Goal: Navigation & Orientation: Find specific page/section

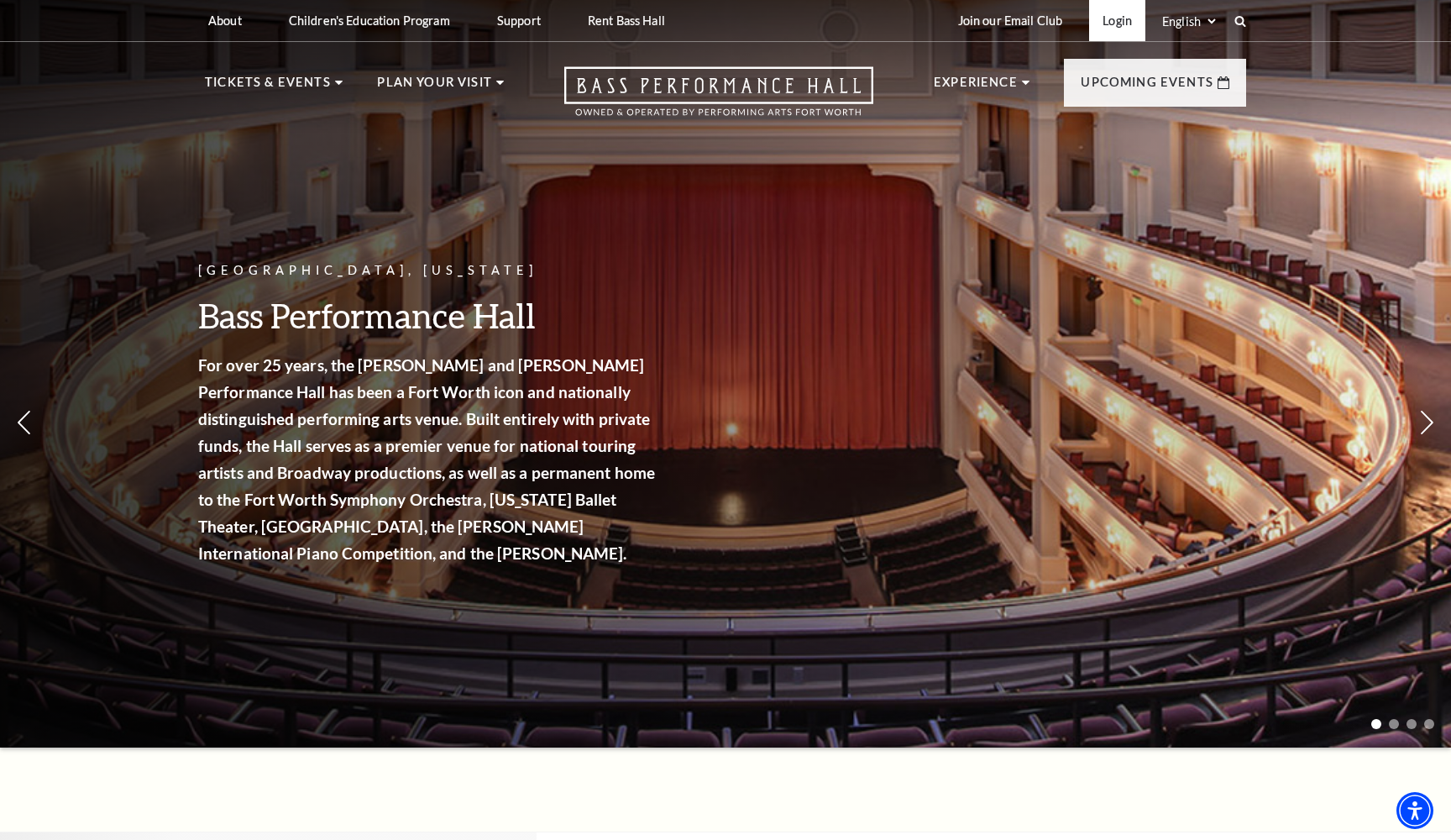
click at [1112, 29] on link "Login" at bounding box center [1117, 21] width 56 height 41
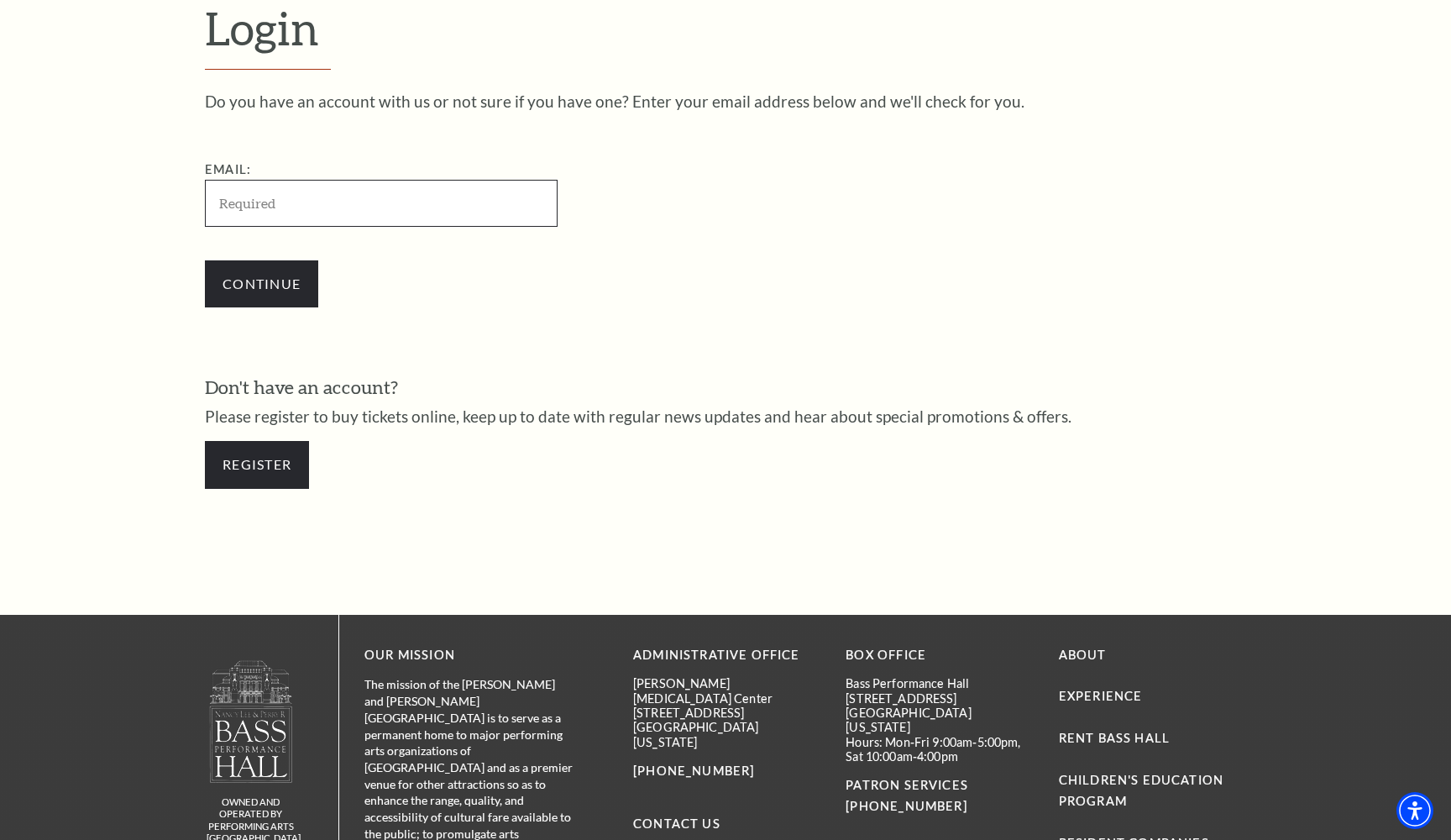
type input "[PERSON_NAME][EMAIL_ADDRESS][PERSON_NAME][DOMAIN_NAME]"
click at [261, 281] on input "Continue" at bounding box center [261, 283] width 114 height 47
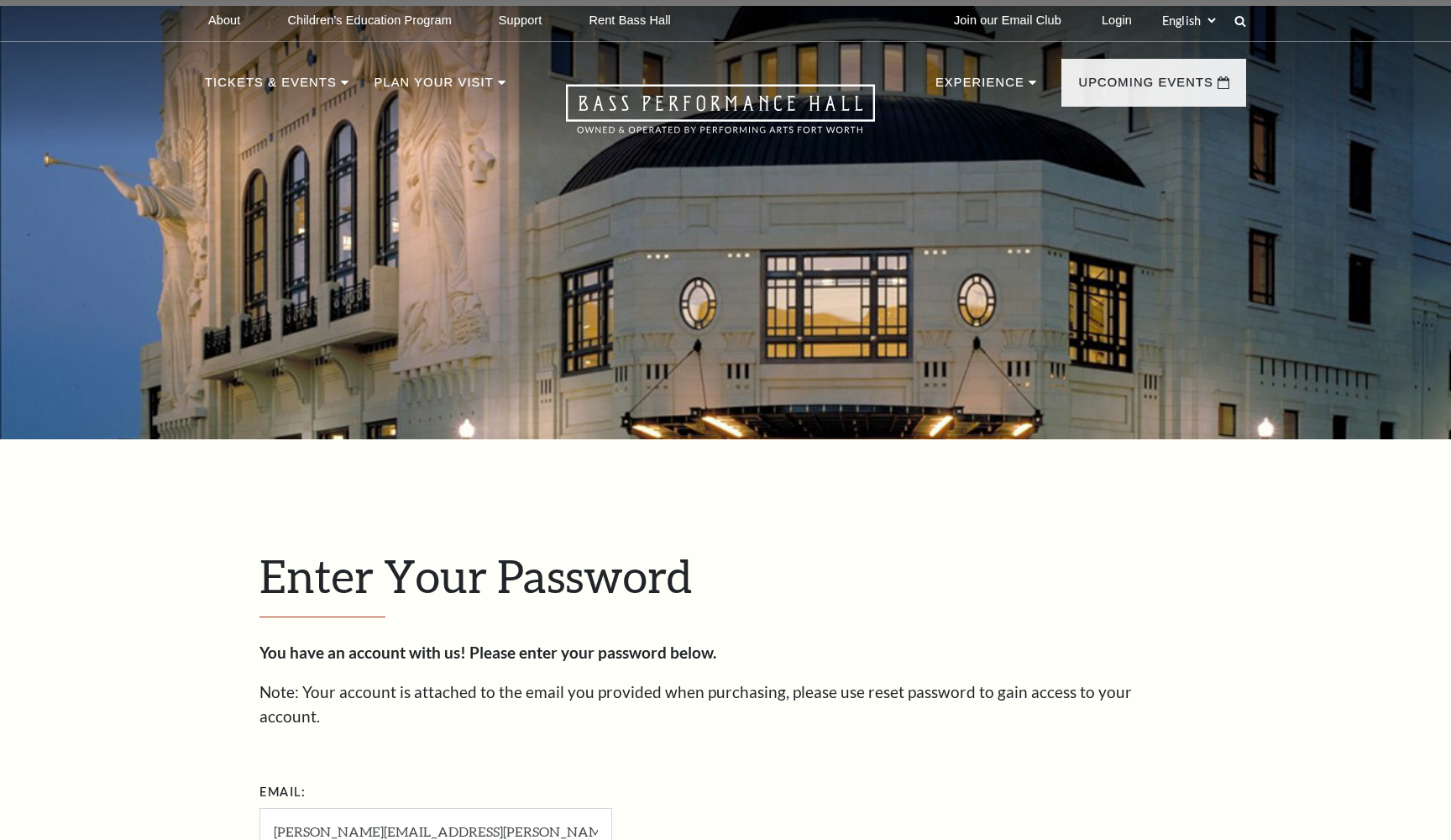
click at [259, 439] on div "Enter Your Password You have an account with us! Please enter your password bel…" at bounding box center [726, 821] width 957 height 764
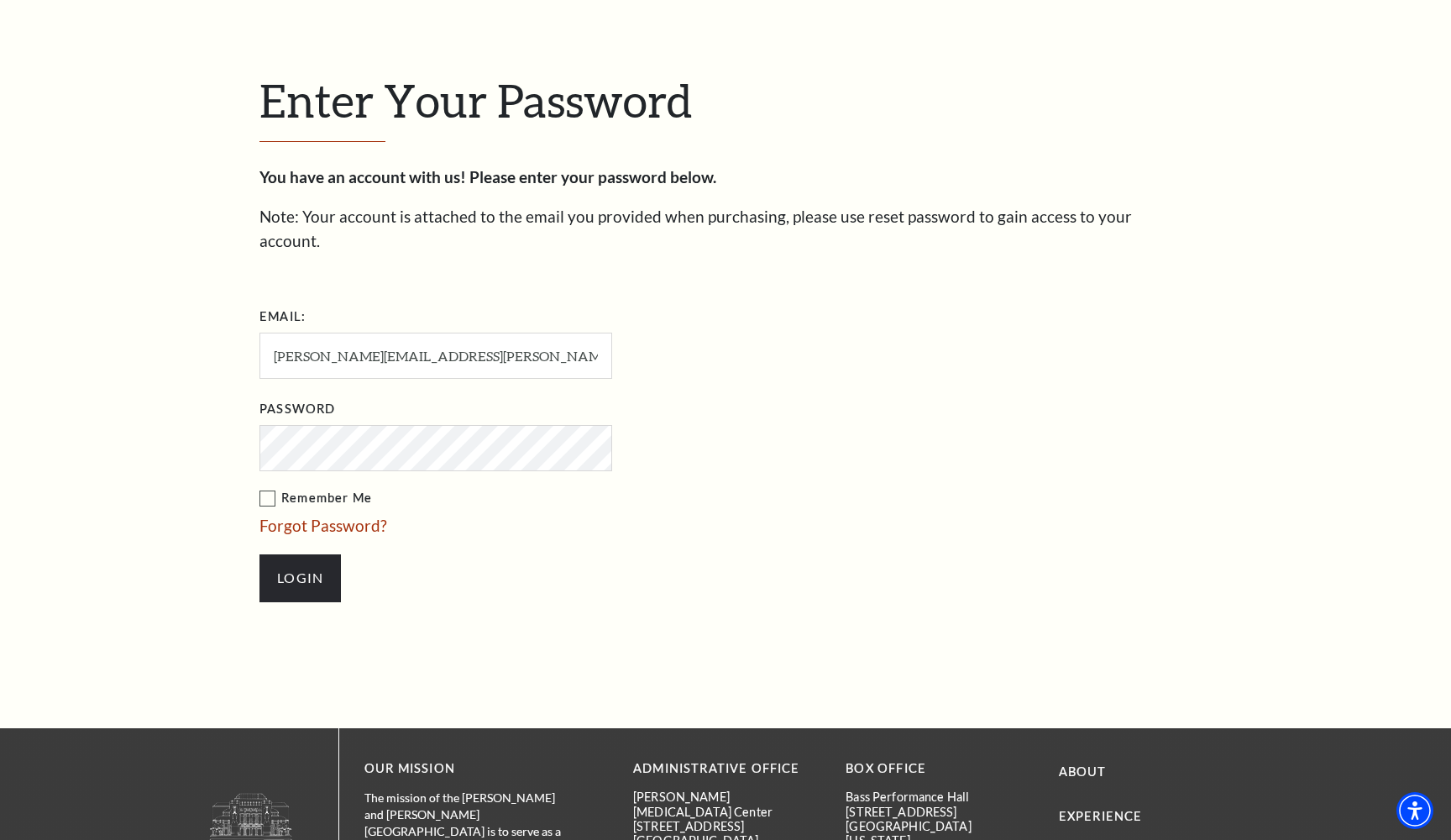
click at [299, 554] on input "Login" at bounding box center [299, 577] width 82 height 47
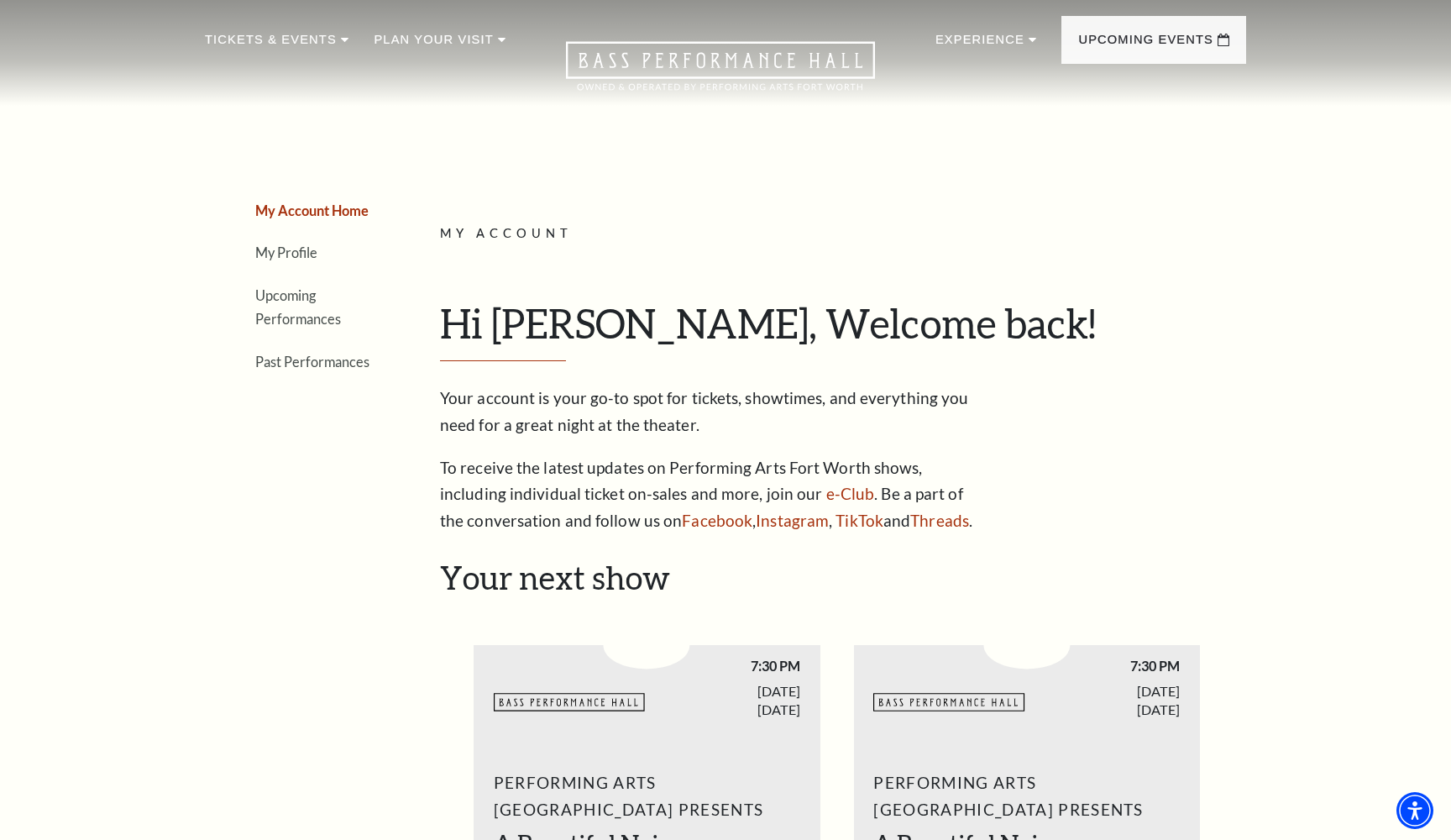
scroll to position [38, 0]
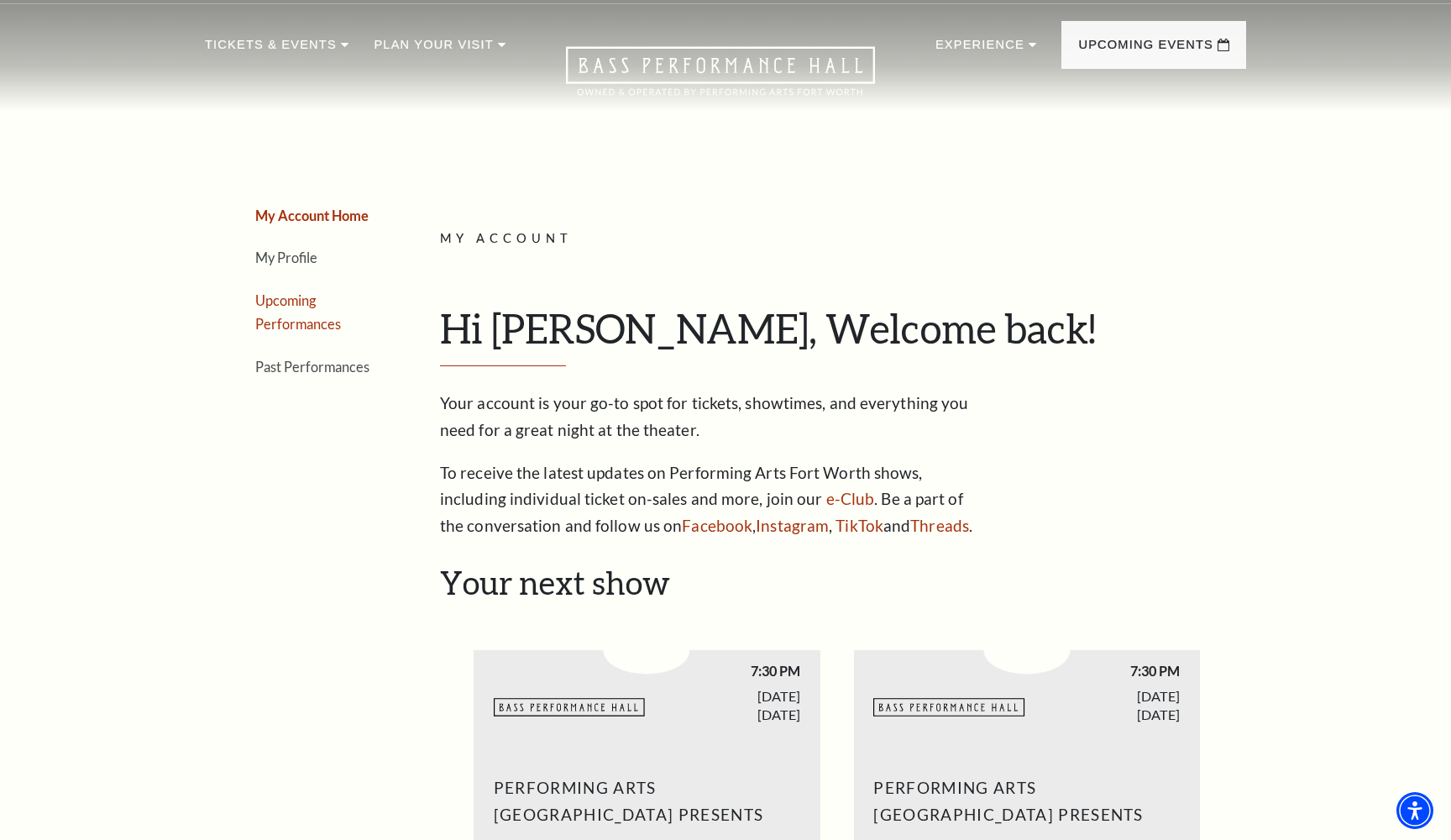
click at [298, 299] on link "Upcoming Performances" at bounding box center [298, 312] width 85 height 40
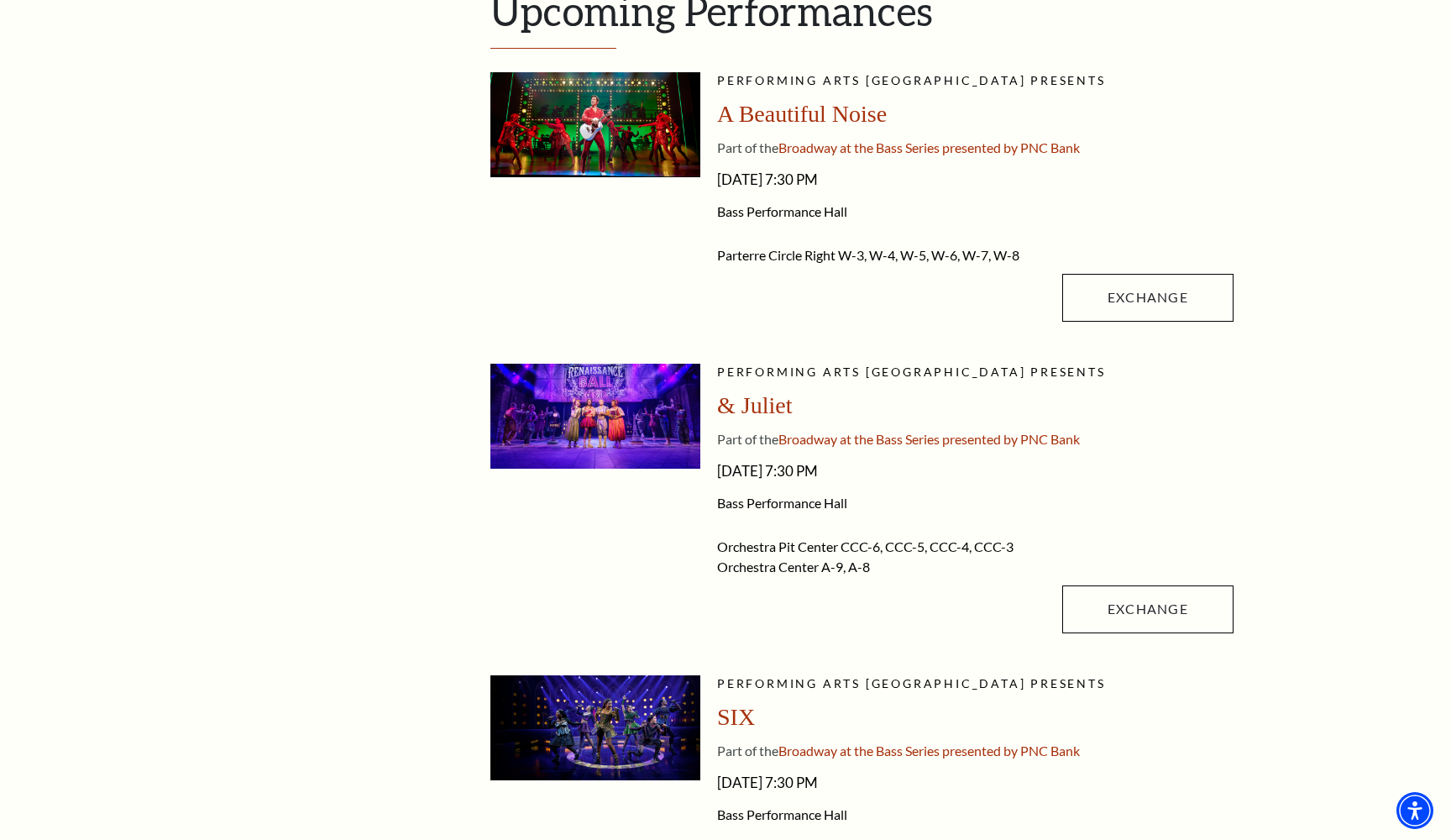
scroll to position [417, 0]
